Goal: Register for event/course

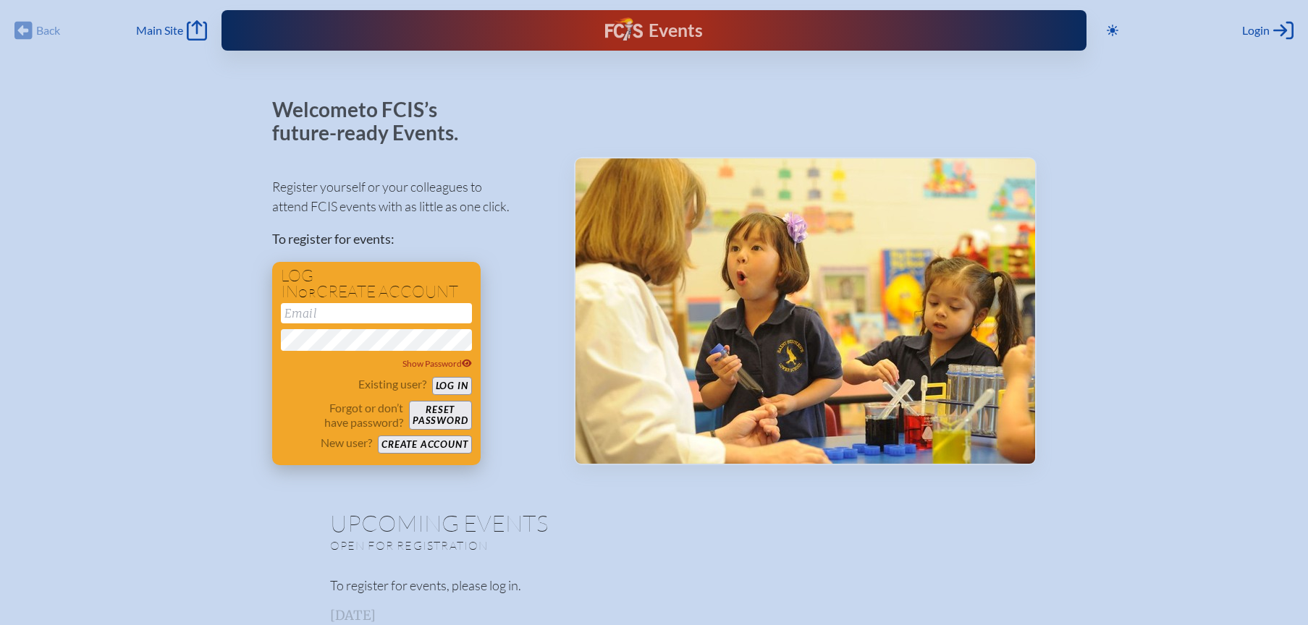
click at [392, 313] on input "email" at bounding box center [376, 313] width 191 height 20
type input "[EMAIL_ADDRESS][DOMAIN_NAME]"
click at [459, 384] on button "Log in" at bounding box center [452, 386] width 40 height 18
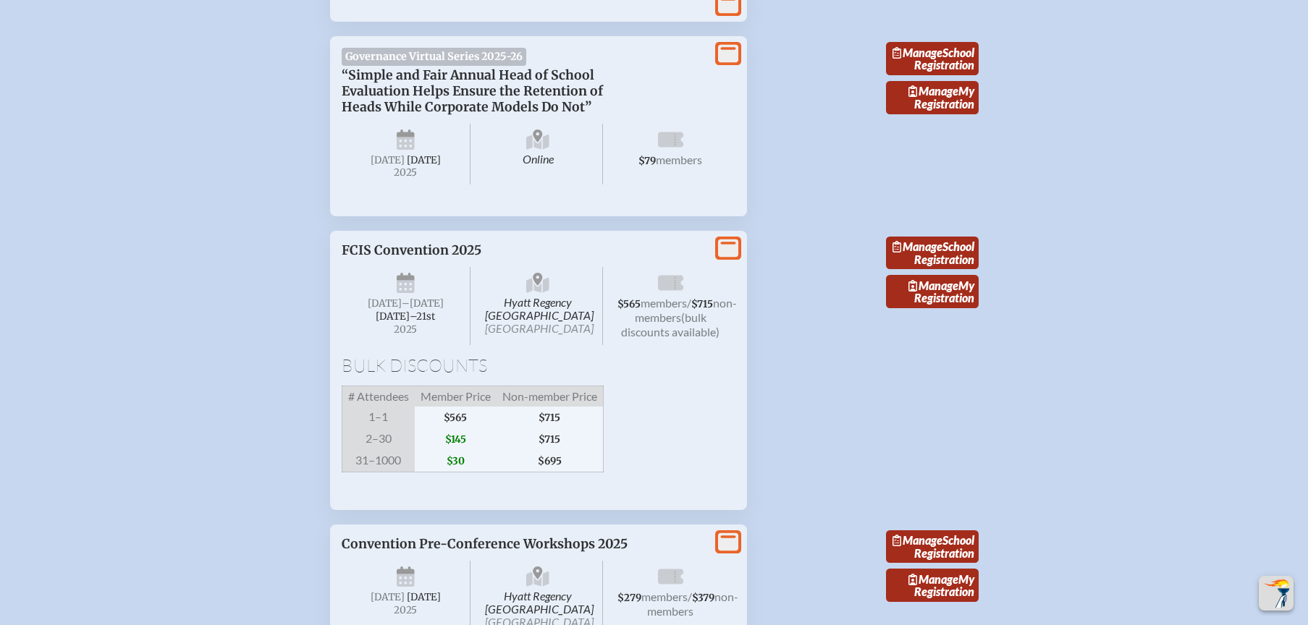
scroll to position [2491, 0]
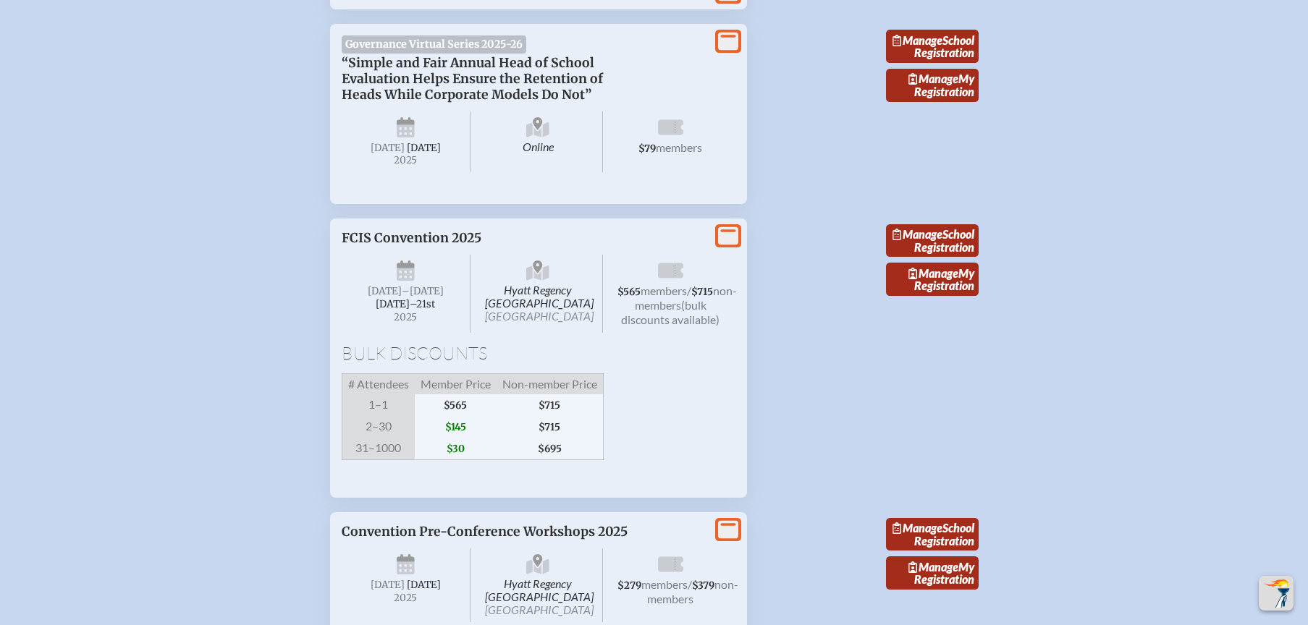
click at [421, 246] on p "FCIS Convention 2025" at bounding box center [524, 238] width 365 height 16
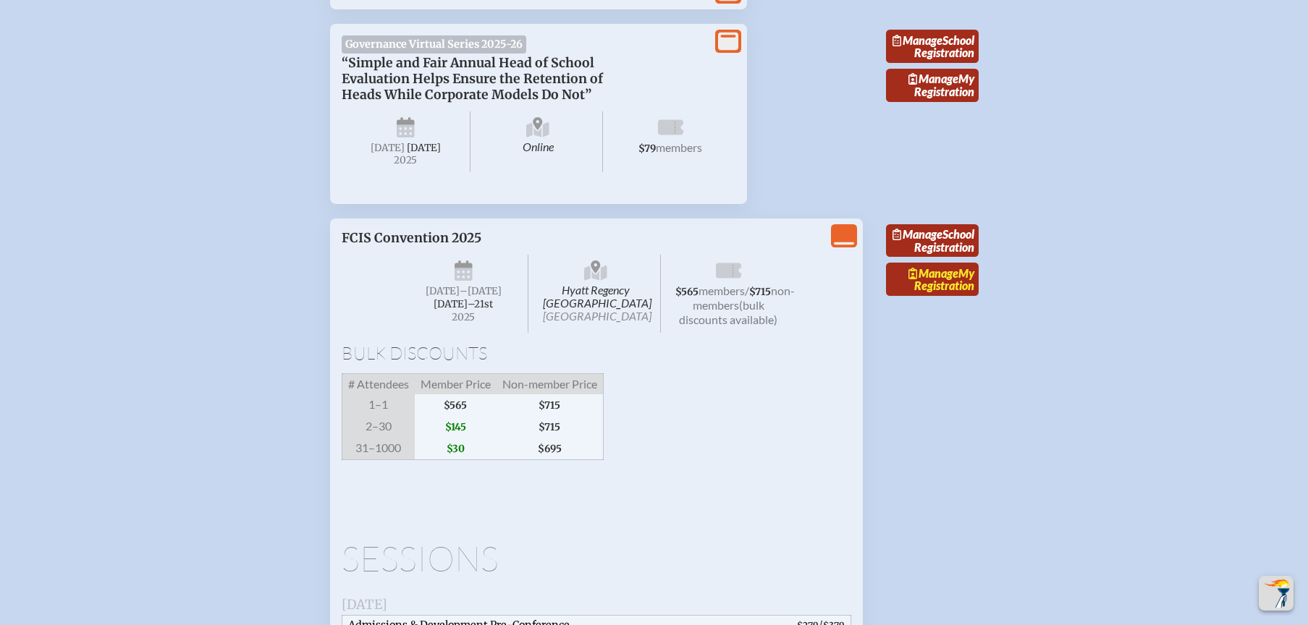
click at [942, 296] on link "Manage My Registration" at bounding box center [932, 279] width 93 height 33
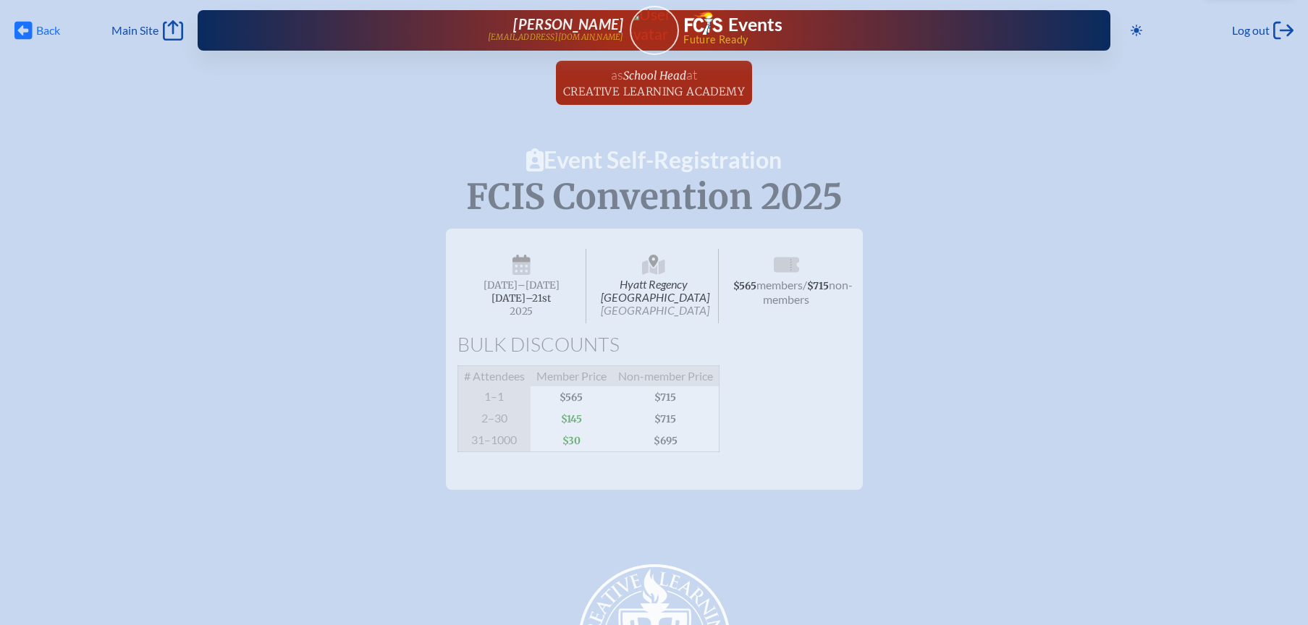
click at [30, 33] on icon at bounding box center [23, 31] width 18 height 18
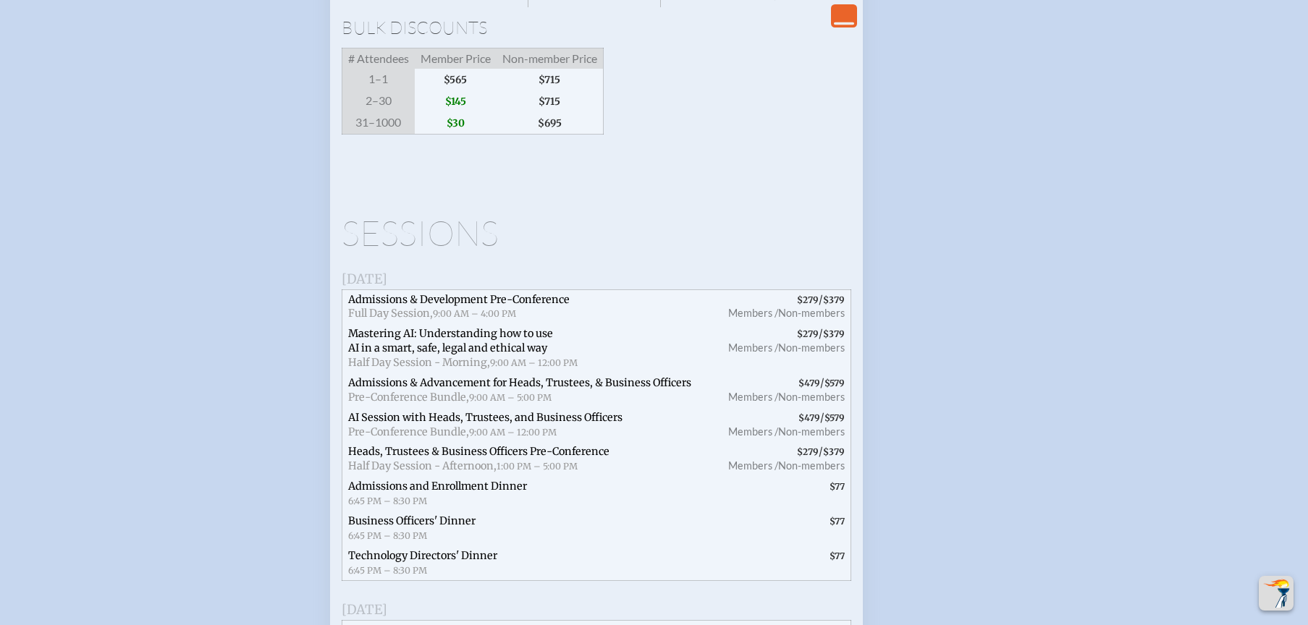
scroll to position [2712, 0]
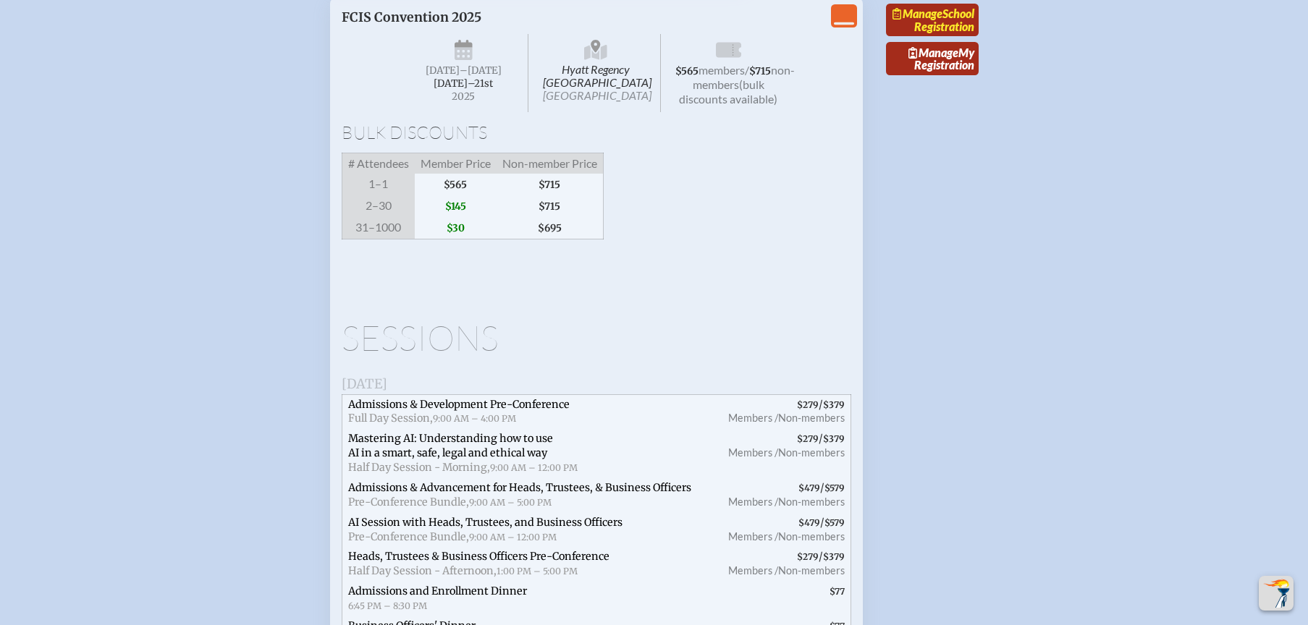
click at [942, 20] on span "Manage" at bounding box center [917, 14] width 50 height 14
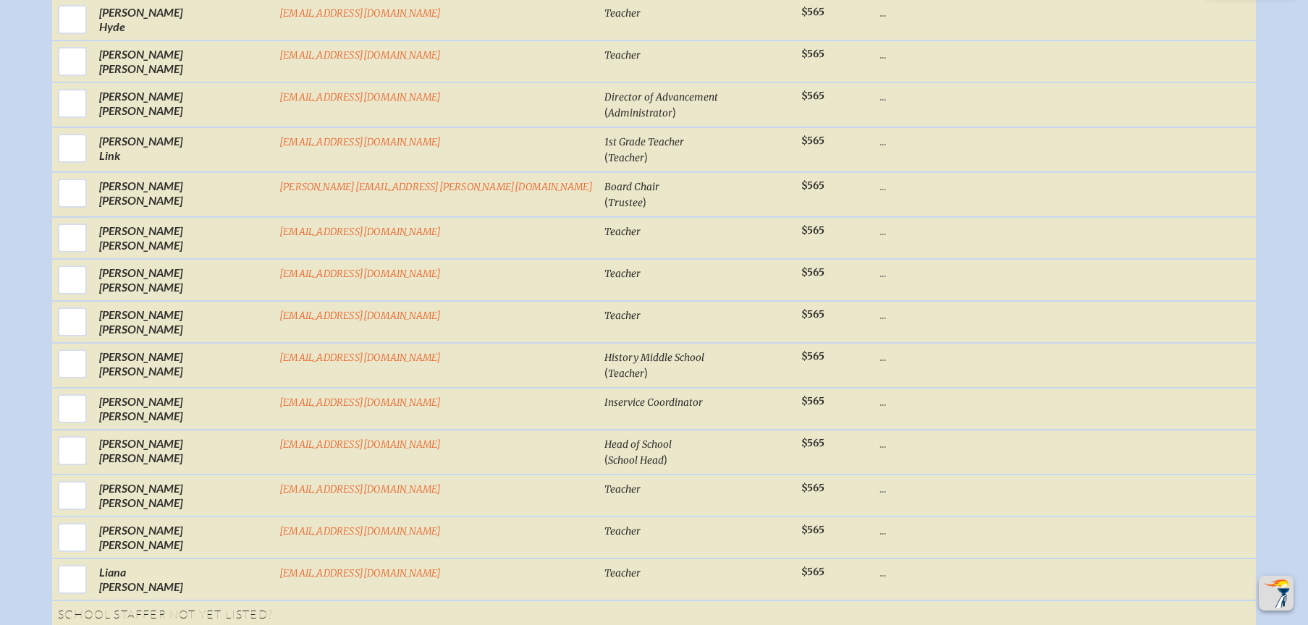
scroll to position [1201, 0]
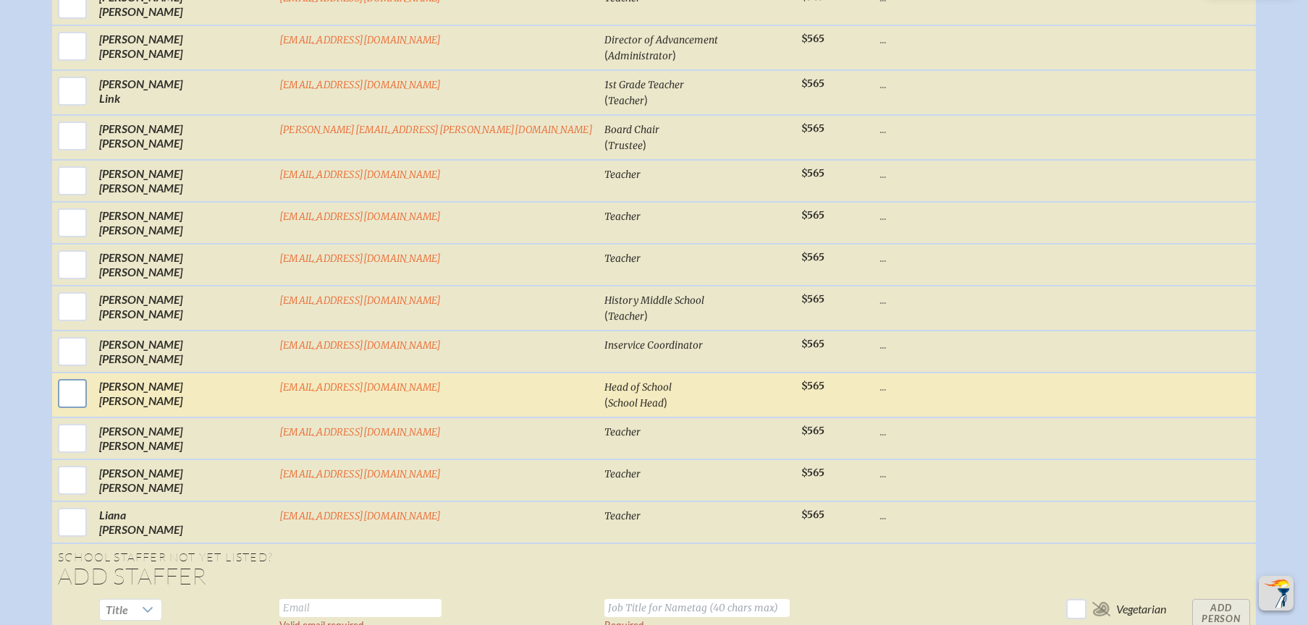
click at [90, 410] on input "checkbox" at bounding box center [72, 394] width 36 height 36
checkbox input "true"
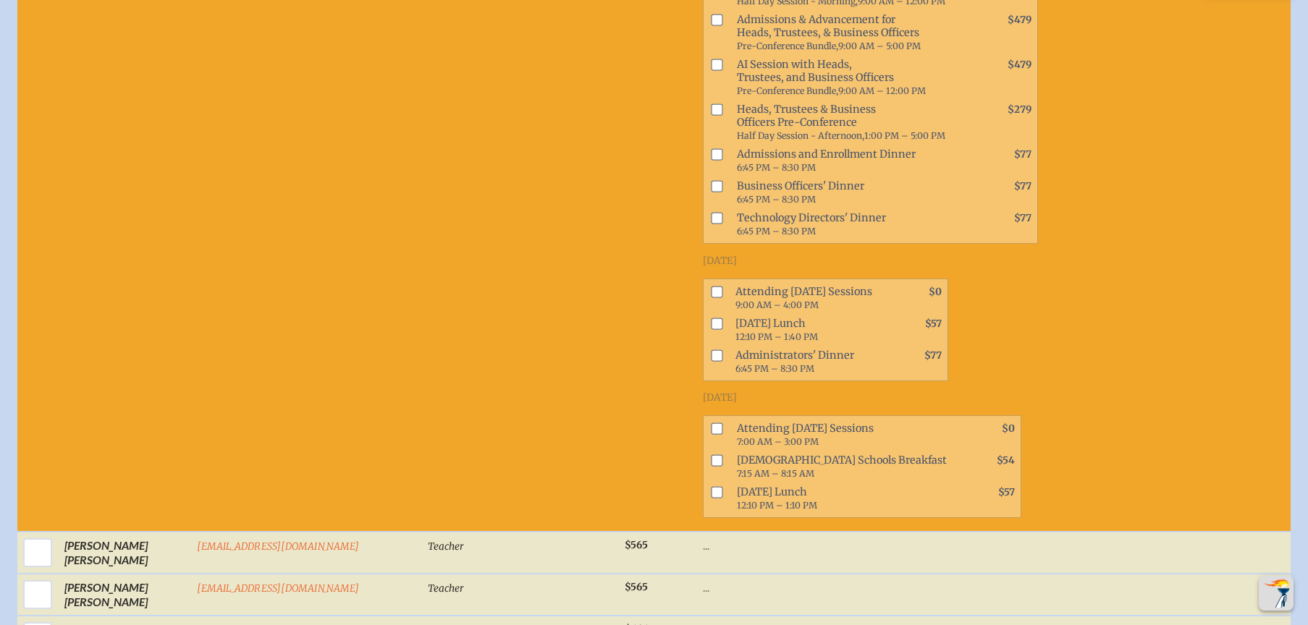
scroll to position [1733, 0]
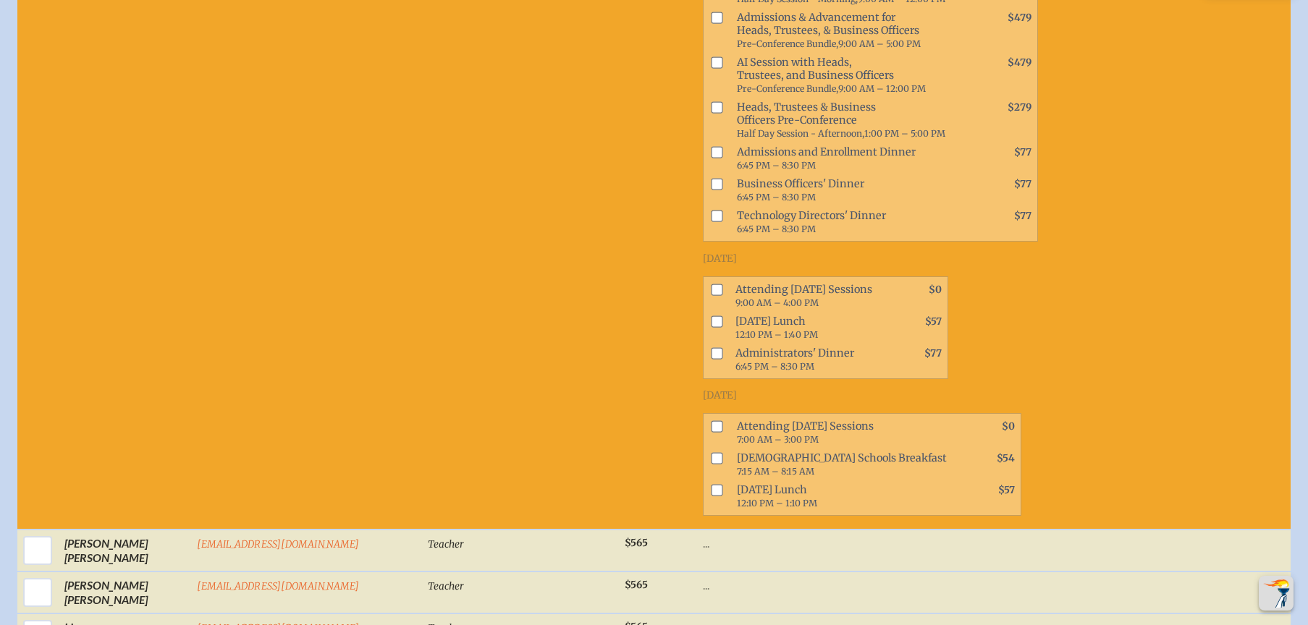
click at [711, 316] on input "checkbox" at bounding box center [717, 322] width 12 height 12
checkbox input "true"
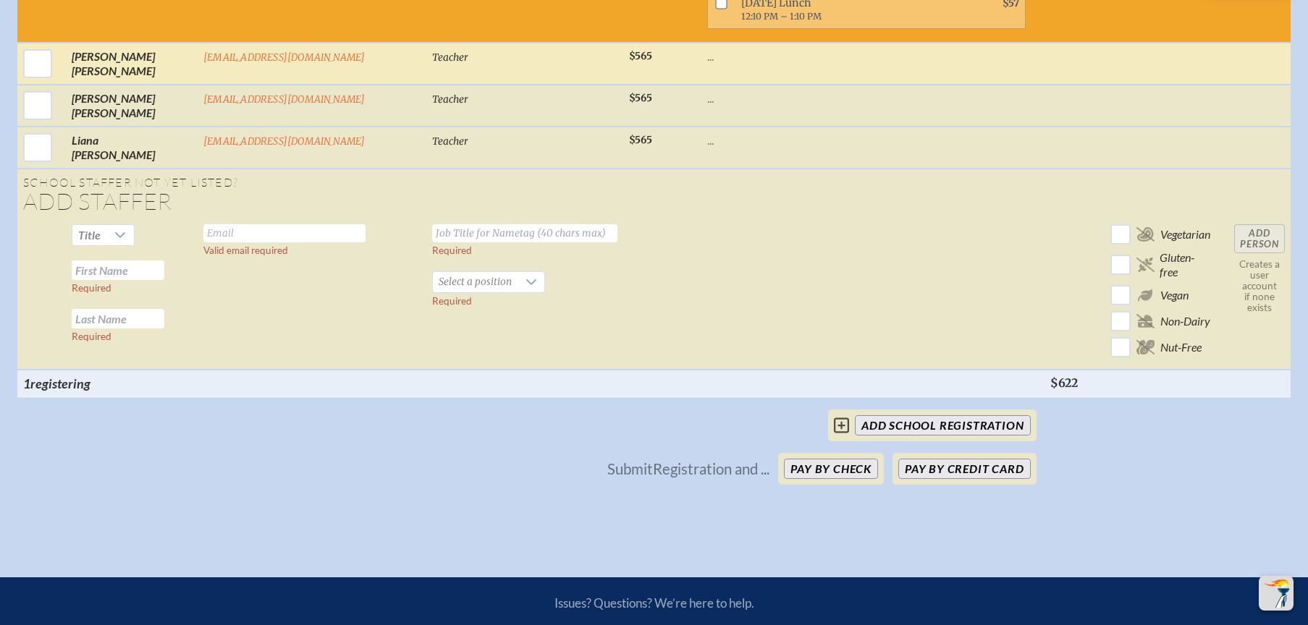
scroll to position [2223, 0]
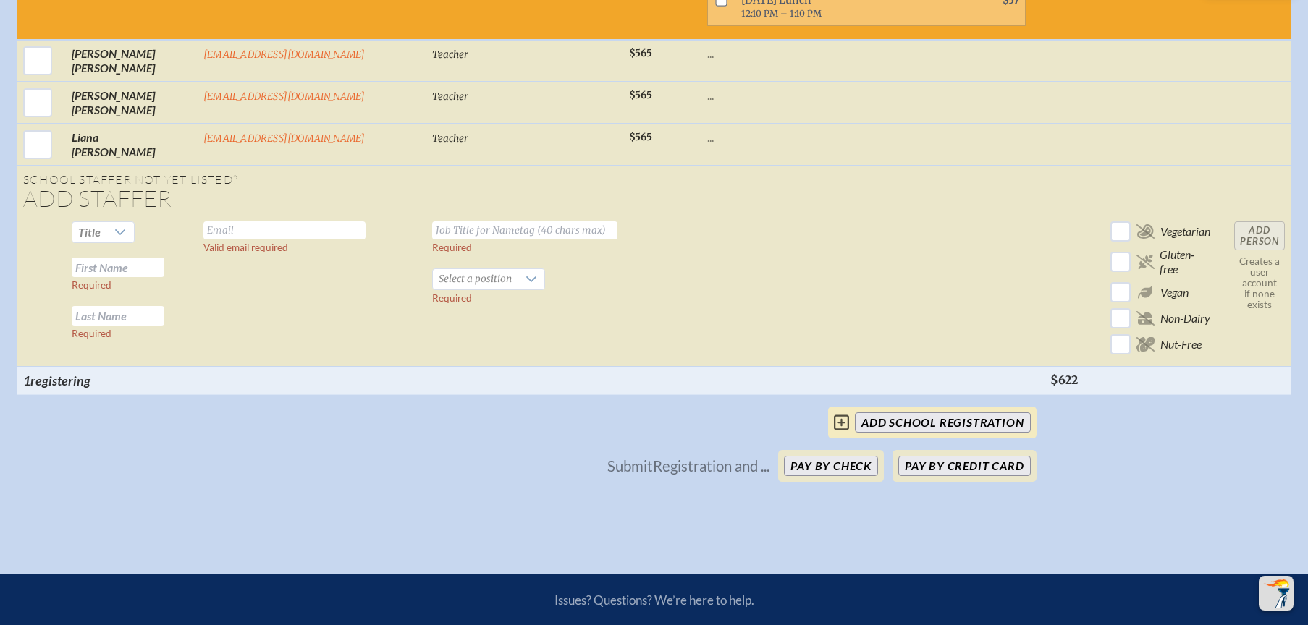
click at [959, 413] on input "add School Registration" at bounding box center [942, 423] width 175 height 20
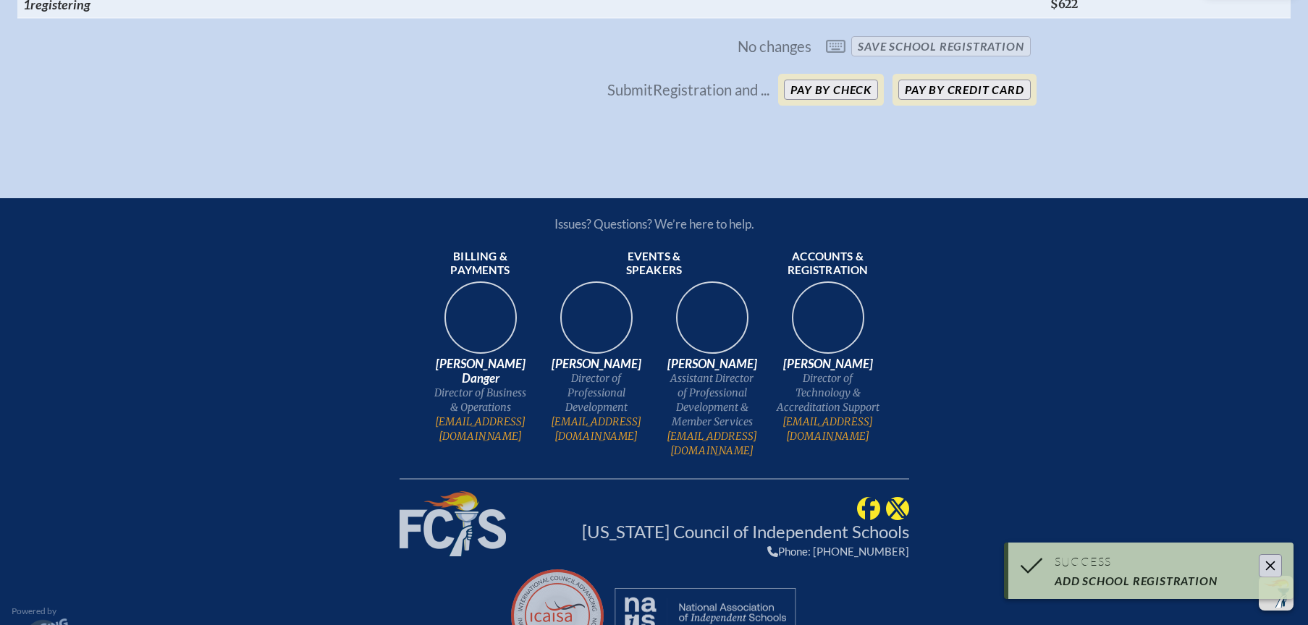
scroll to position [2237, 0]
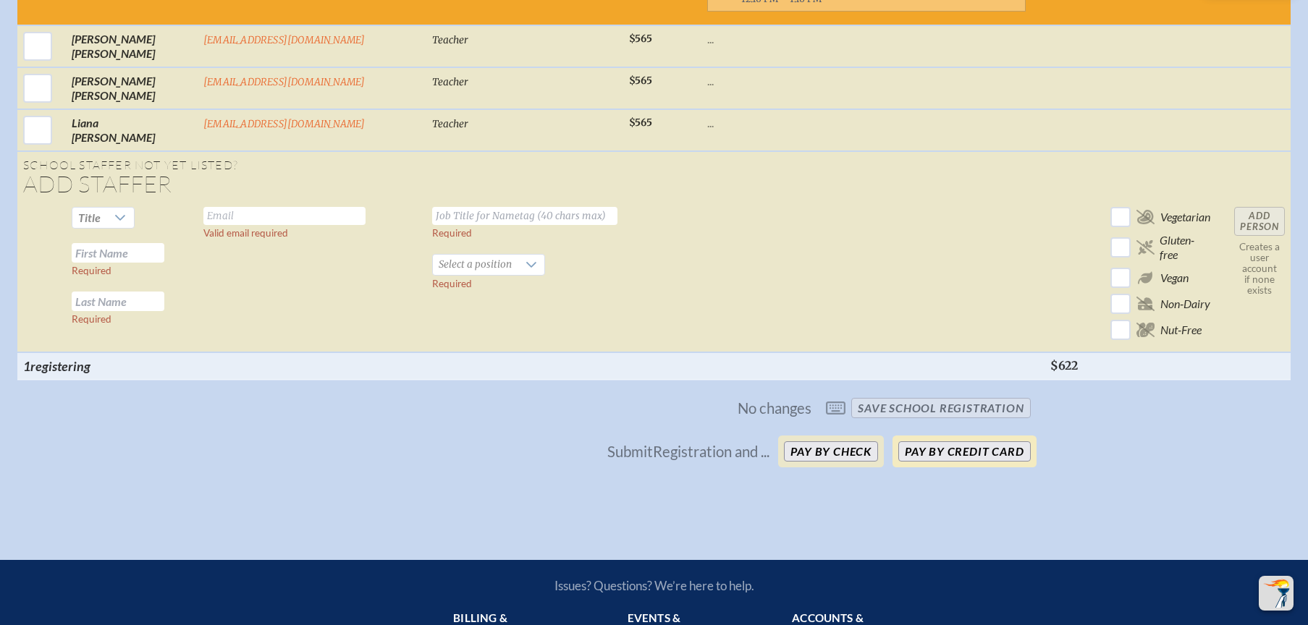
click at [955, 441] on button "Pay by Credit Card" at bounding box center [964, 451] width 132 height 20
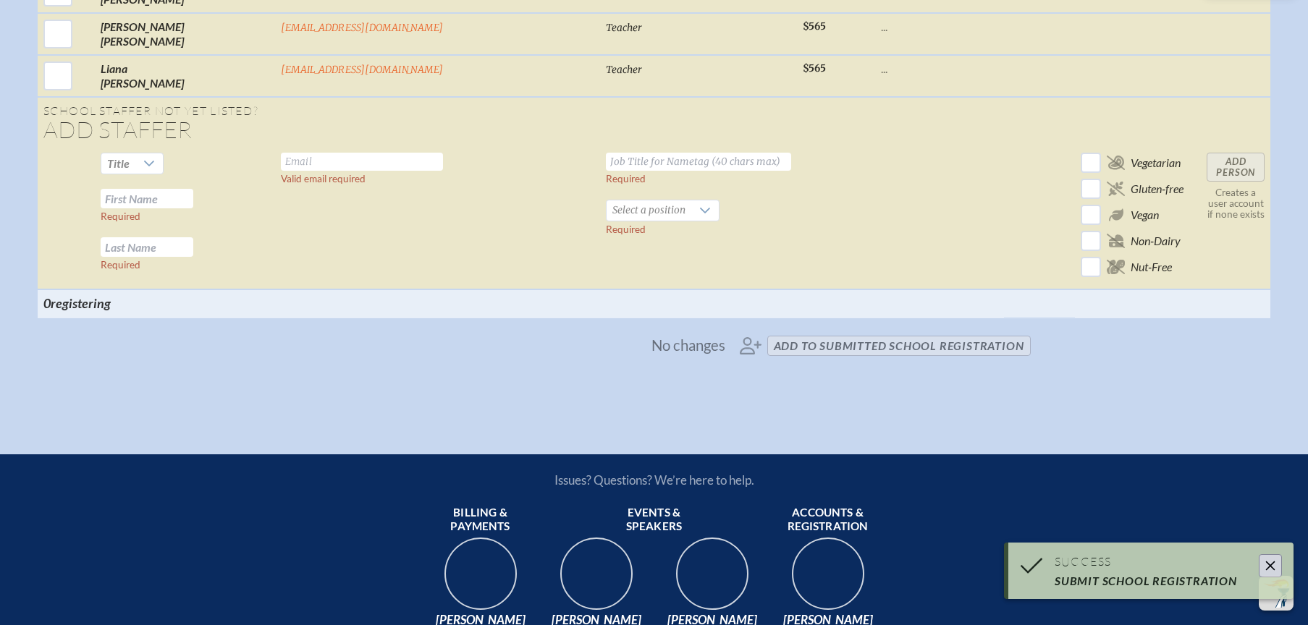
scroll to position [1647, 0]
